Goal: Information Seeking & Learning: Check status

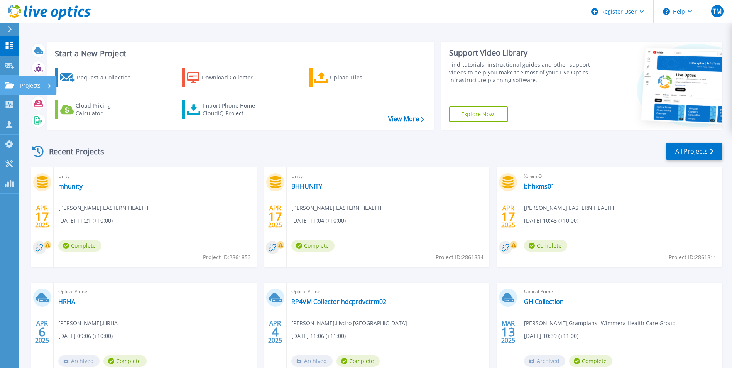
click at [41, 85] on p "Projects" at bounding box center [30, 86] width 20 height 20
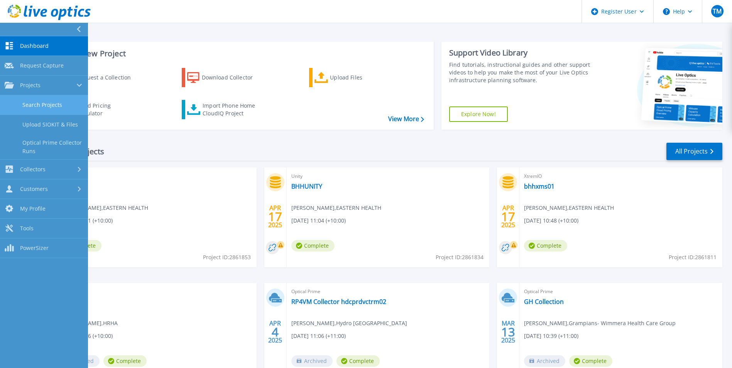
click at [47, 106] on link "Search Projects" at bounding box center [44, 105] width 88 height 20
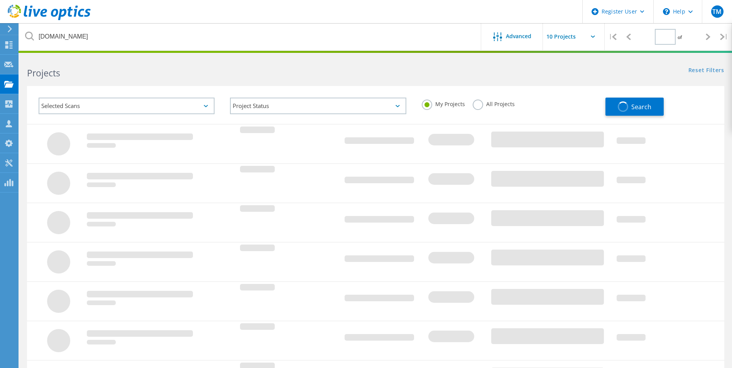
type input "1"
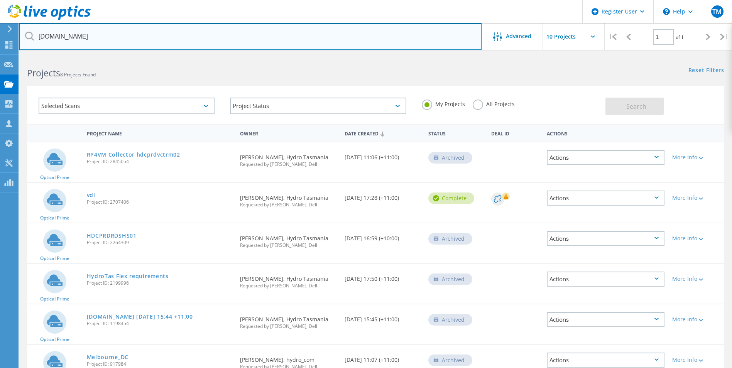
click at [86, 36] on input "hydro.com.au" at bounding box center [250, 36] width 462 height 27
drag, startPoint x: 86, startPoint y: 36, endPoint x: 16, endPoint y: 37, distance: 69.8
click at [16, 56] on div "Register User \n Help Explore Helpful Articles Contact Support TM Dell User Tra…" at bounding box center [366, 276] width 732 height 441
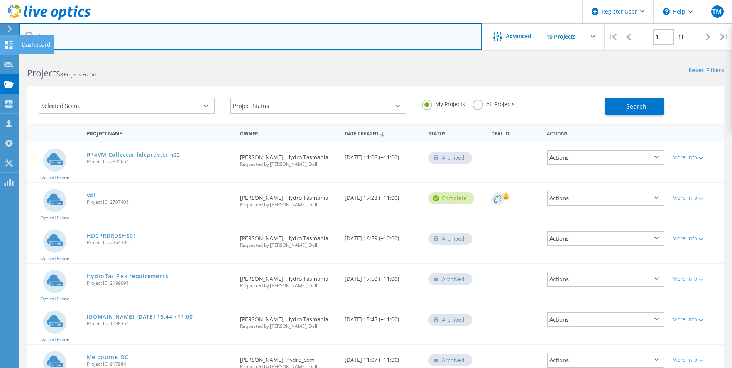
type input "h"
type input "auspost.com.au"
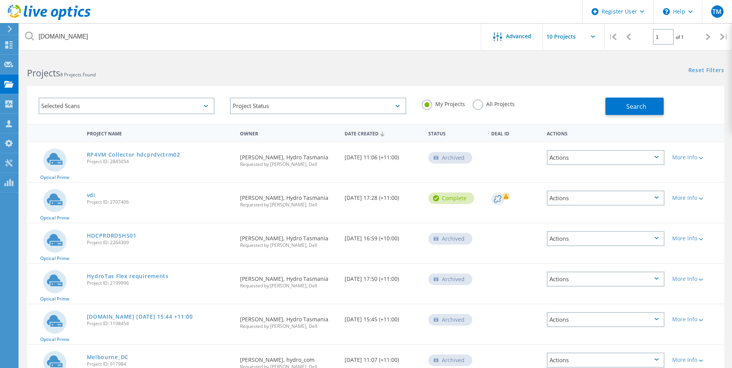
click at [173, 69] on h2 "Projects 8 Projects Found" at bounding box center [197, 73] width 341 height 13
click at [633, 106] on span "Search" at bounding box center [636, 106] width 20 height 8
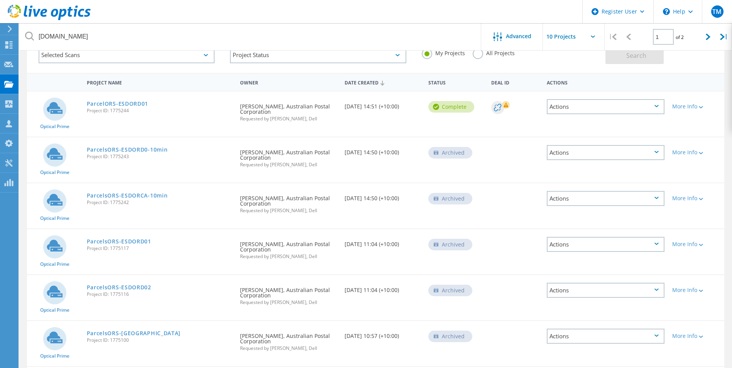
scroll to position [64, 0]
